Goal: Task Accomplishment & Management: Use online tool/utility

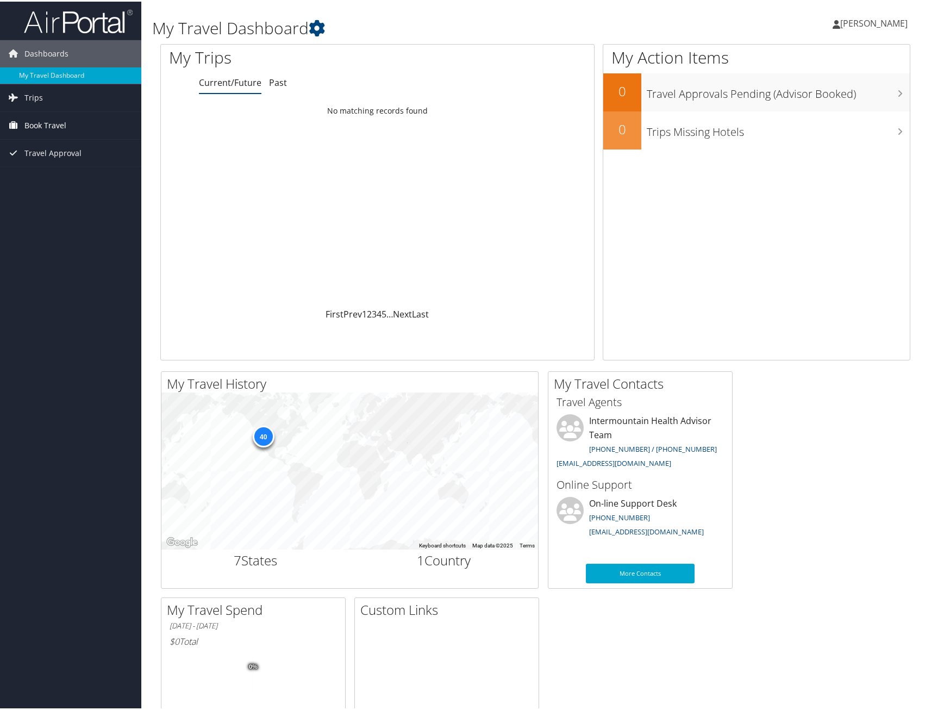
click at [60, 128] on span "Book Travel" at bounding box center [45, 123] width 42 height 27
click at [59, 151] on link "Agent Booking Request" at bounding box center [70, 146] width 141 height 16
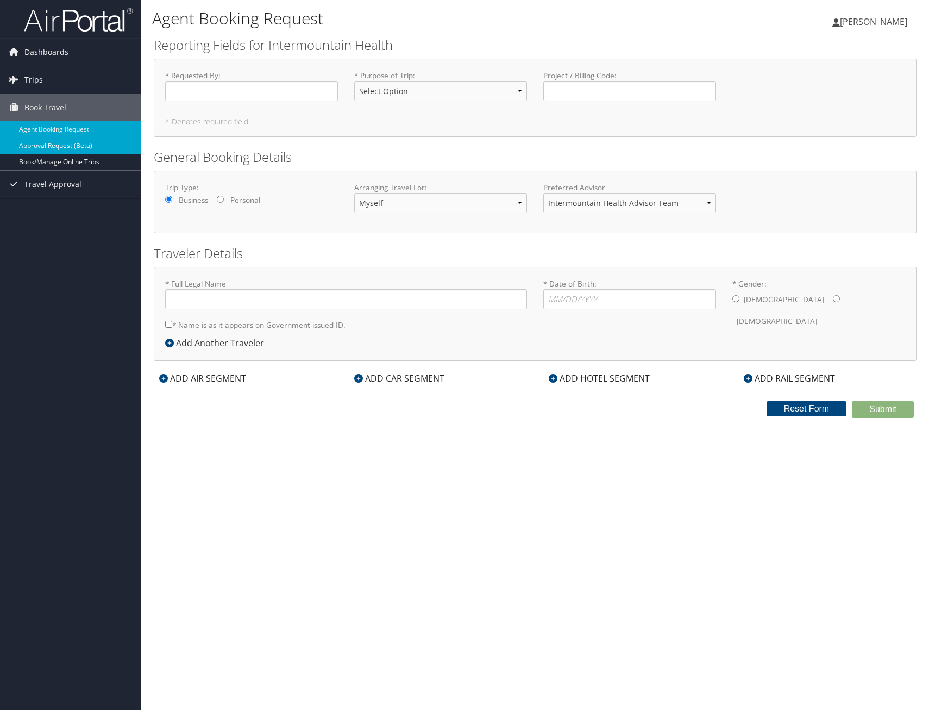
type input "Harris Lee Carmichael"
click at [43, 157] on link "Book/Manage Online Trips" at bounding box center [70, 162] width 141 height 16
click at [53, 48] on span "Dashboards" at bounding box center [46, 52] width 44 height 27
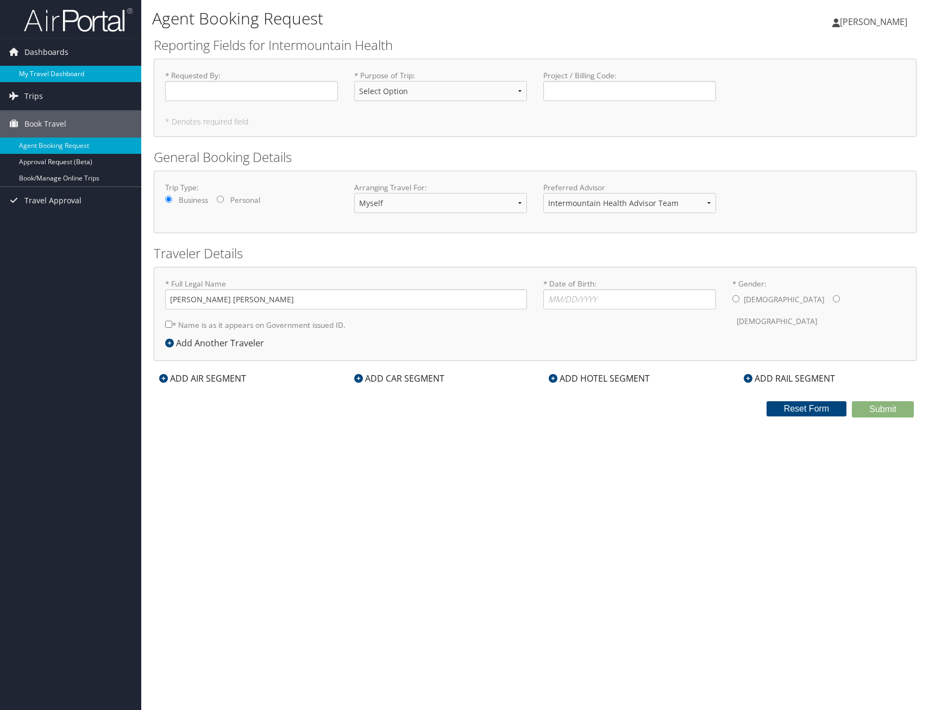
click at [51, 76] on link "My Travel Dashboard" at bounding box center [70, 74] width 141 height 16
